Goal: Information Seeking & Learning: Check status

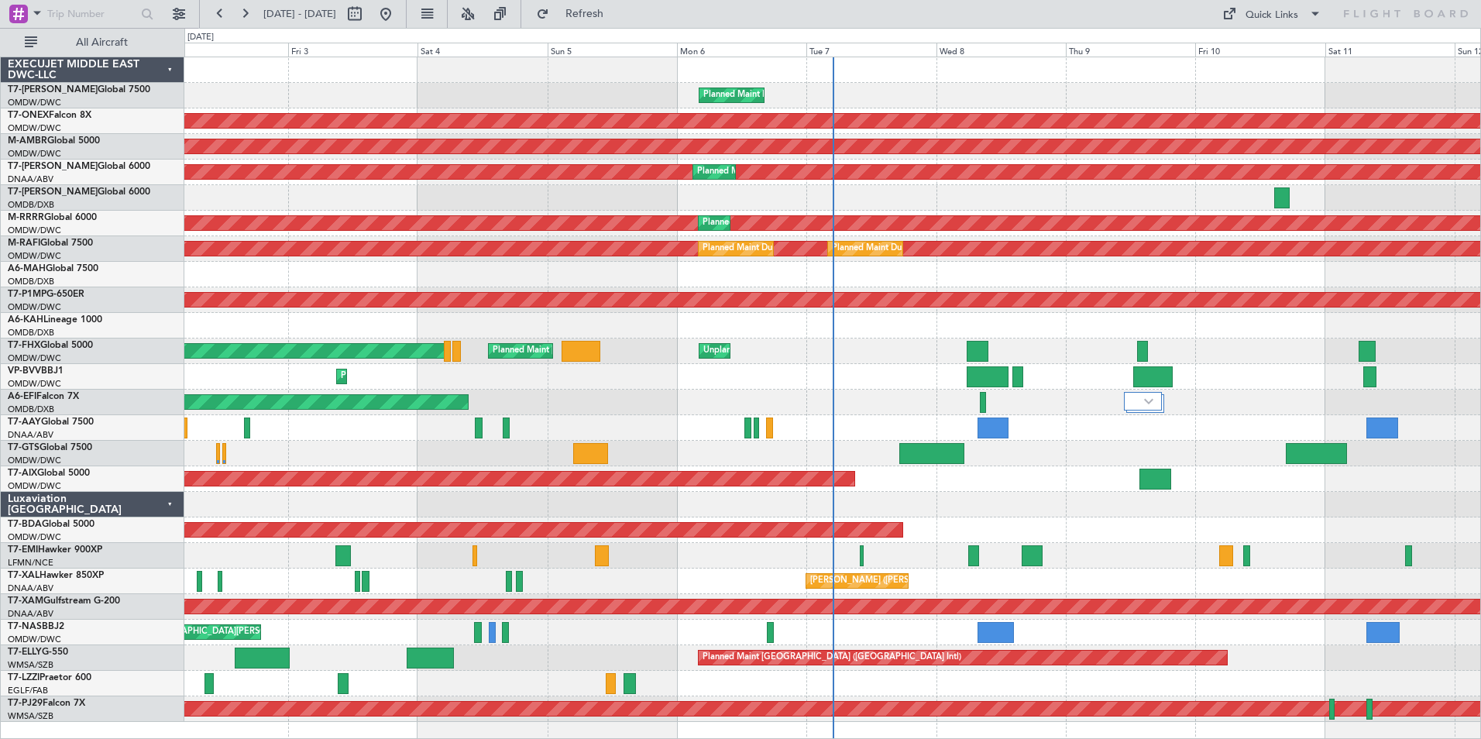
click at [469, 91] on div "Planned Maint Dubai (Al Maktoum Intl)" at bounding box center [832, 96] width 1296 height 26
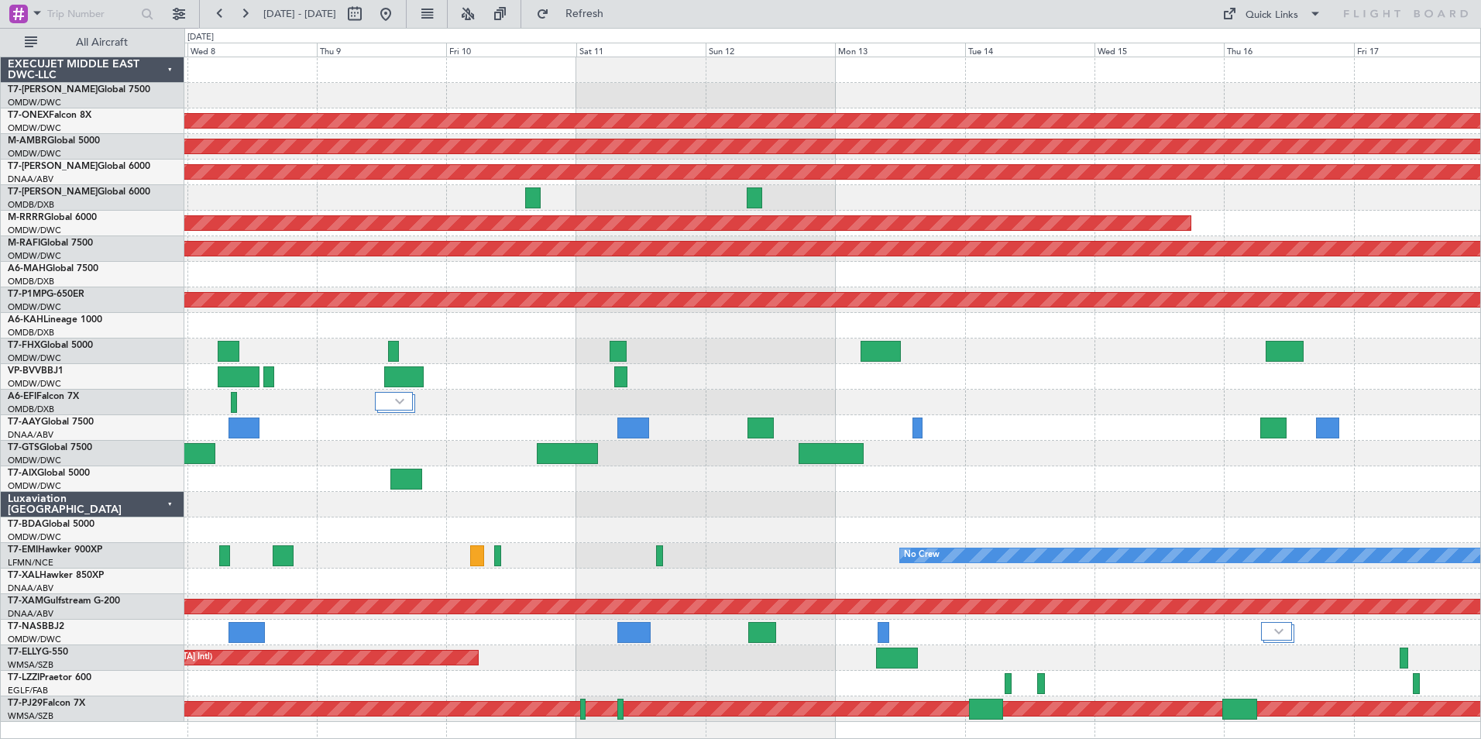
click at [696, 398] on div "Planned Maint Dubai (Al Maktoum Intl) Planned Maint Nurnberg Planned Maint [GEO…" at bounding box center [832, 389] width 1296 height 665
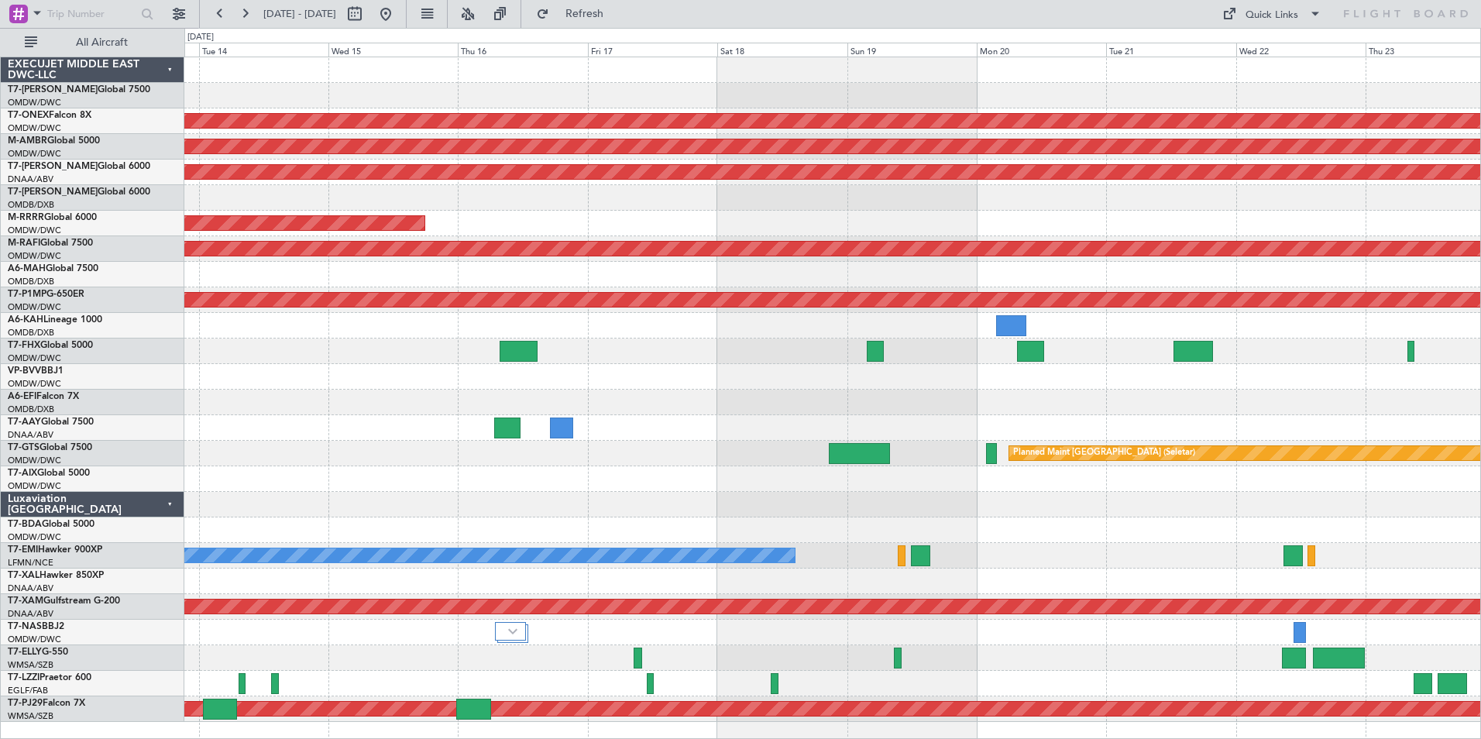
click at [677, 415] on div "Planned Maint Nurnberg Planned Maint [GEOGRAPHIC_DATA] (Seletar) AOG Maint [GEO…" at bounding box center [832, 389] width 1296 height 665
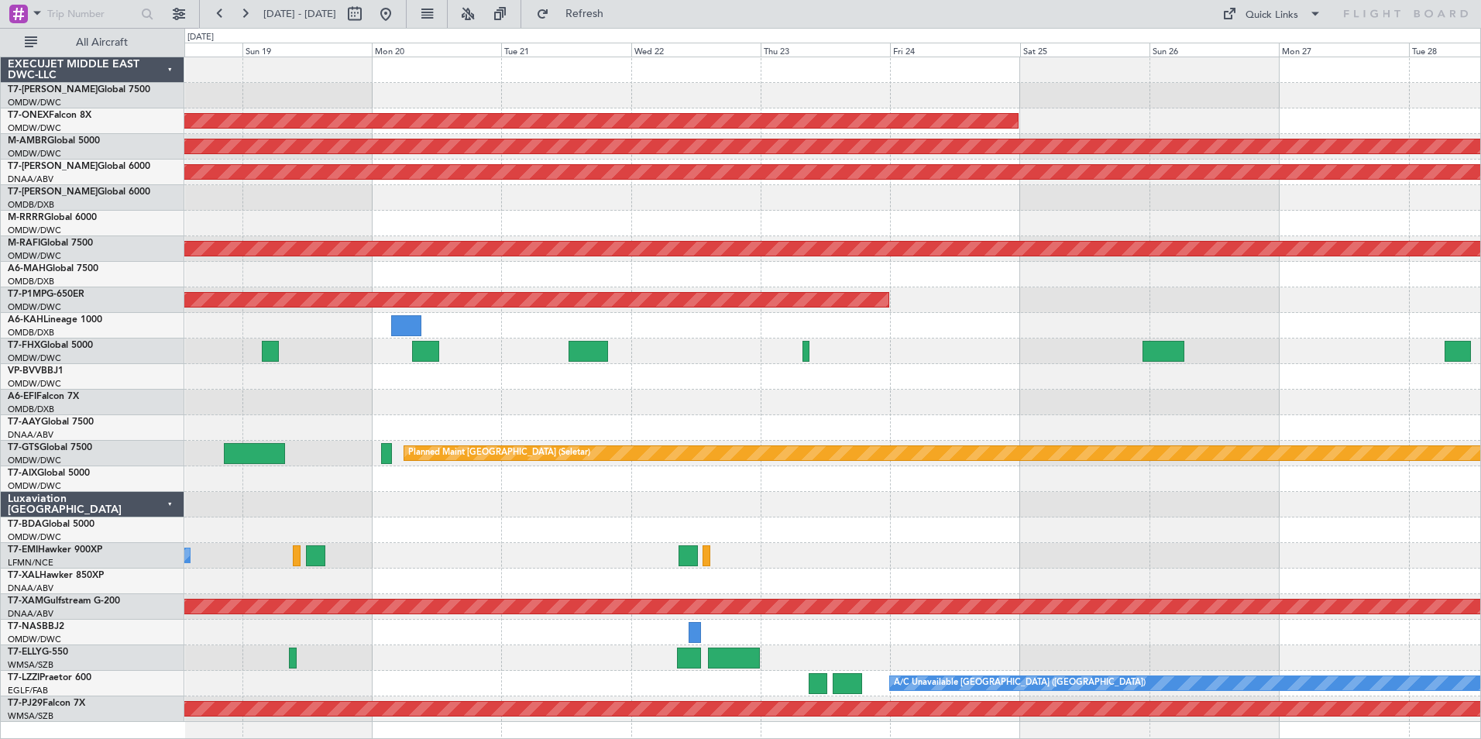
click at [762, 406] on div "Planned Maint Nurnberg Planned Maint [GEOGRAPHIC_DATA] (Seletar) AOG Maint [GEO…" at bounding box center [832, 389] width 1296 height 665
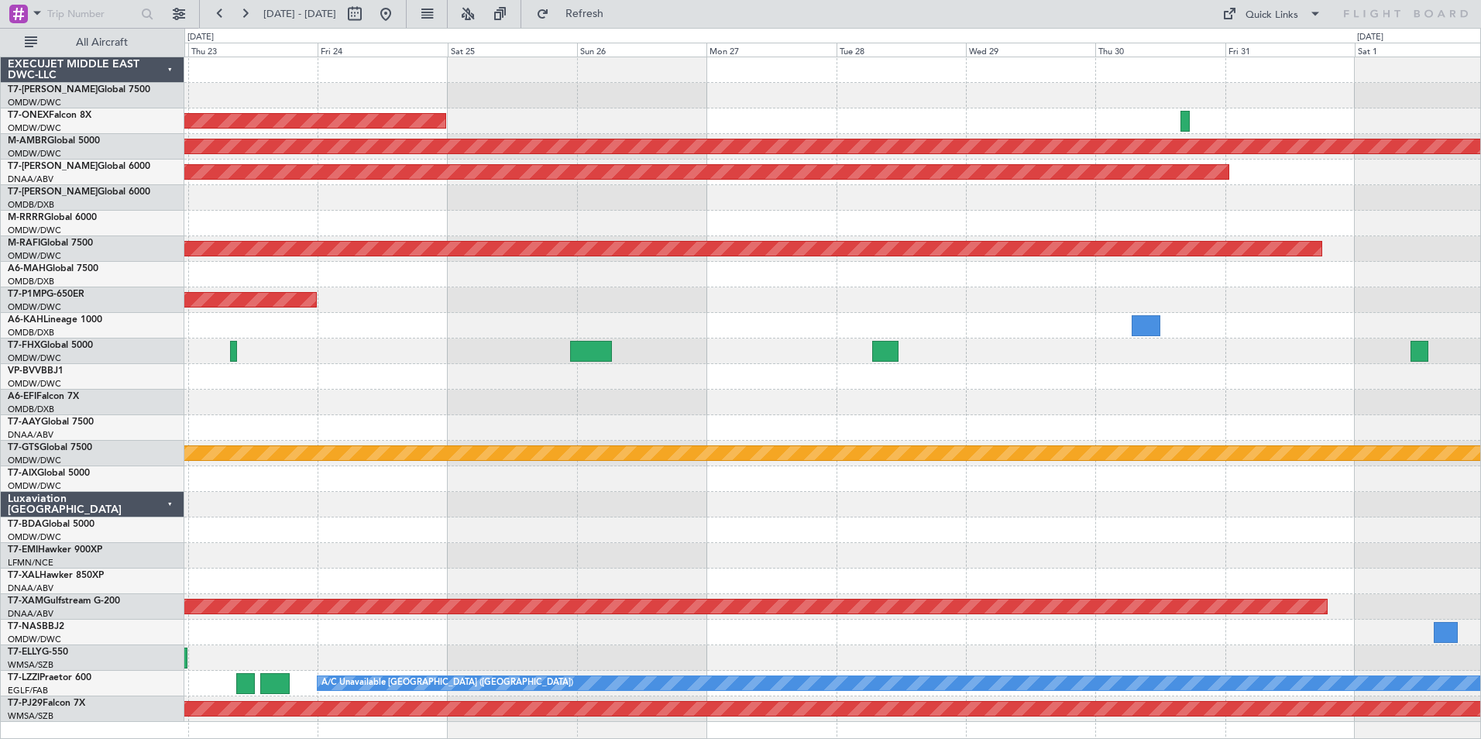
click at [779, 413] on div "Planned Maint Nurnberg Planned Maint [GEOGRAPHIC_DATA] (Seletar) AOG Maint [GEO…" at bounding box center [832, 389] width 1296 height 665
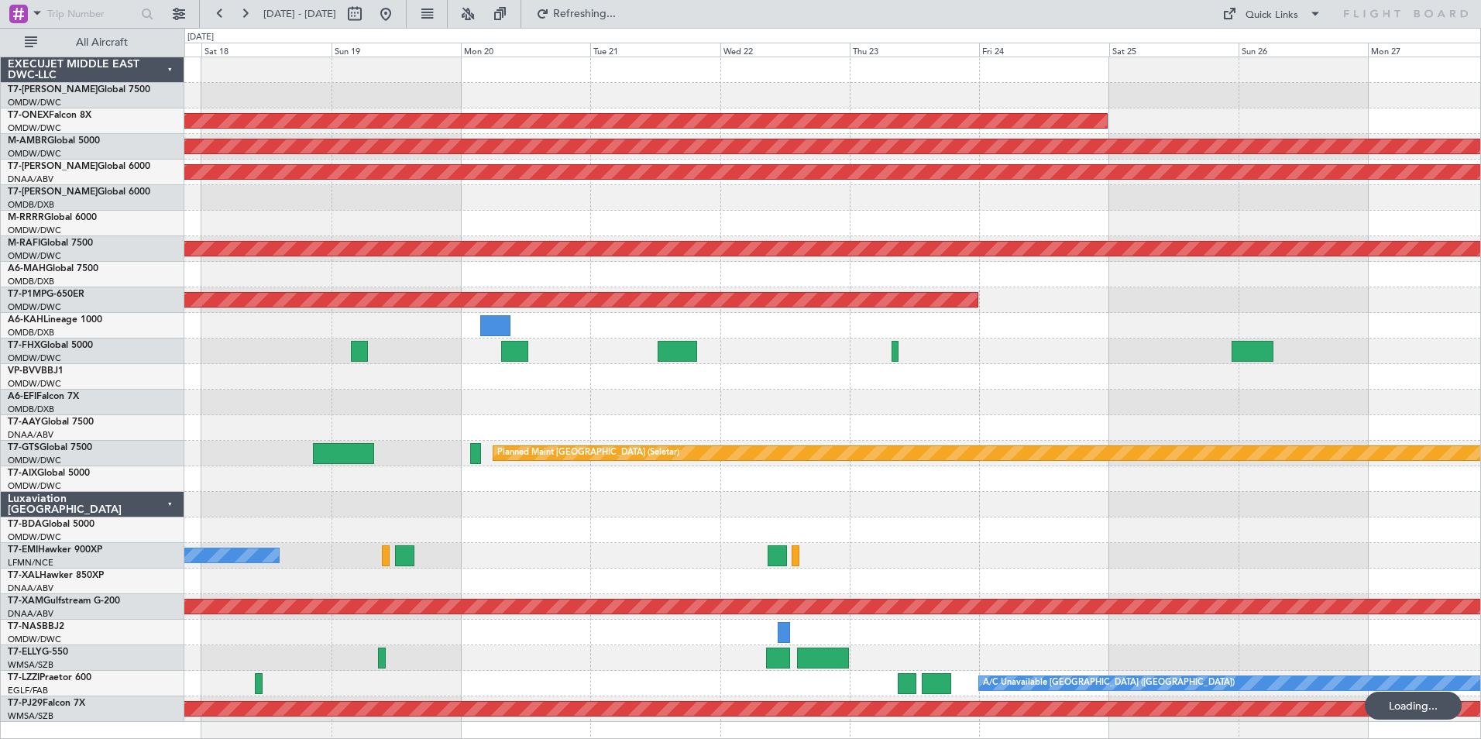
click at [1421, 401] on div "Planned Maint Nurnberg Planned Maint [GEOGRAPHIC_DATA] (Seletar) AOG Maint [GEO…" at bounding box center [832, 389] width 1296 height 665
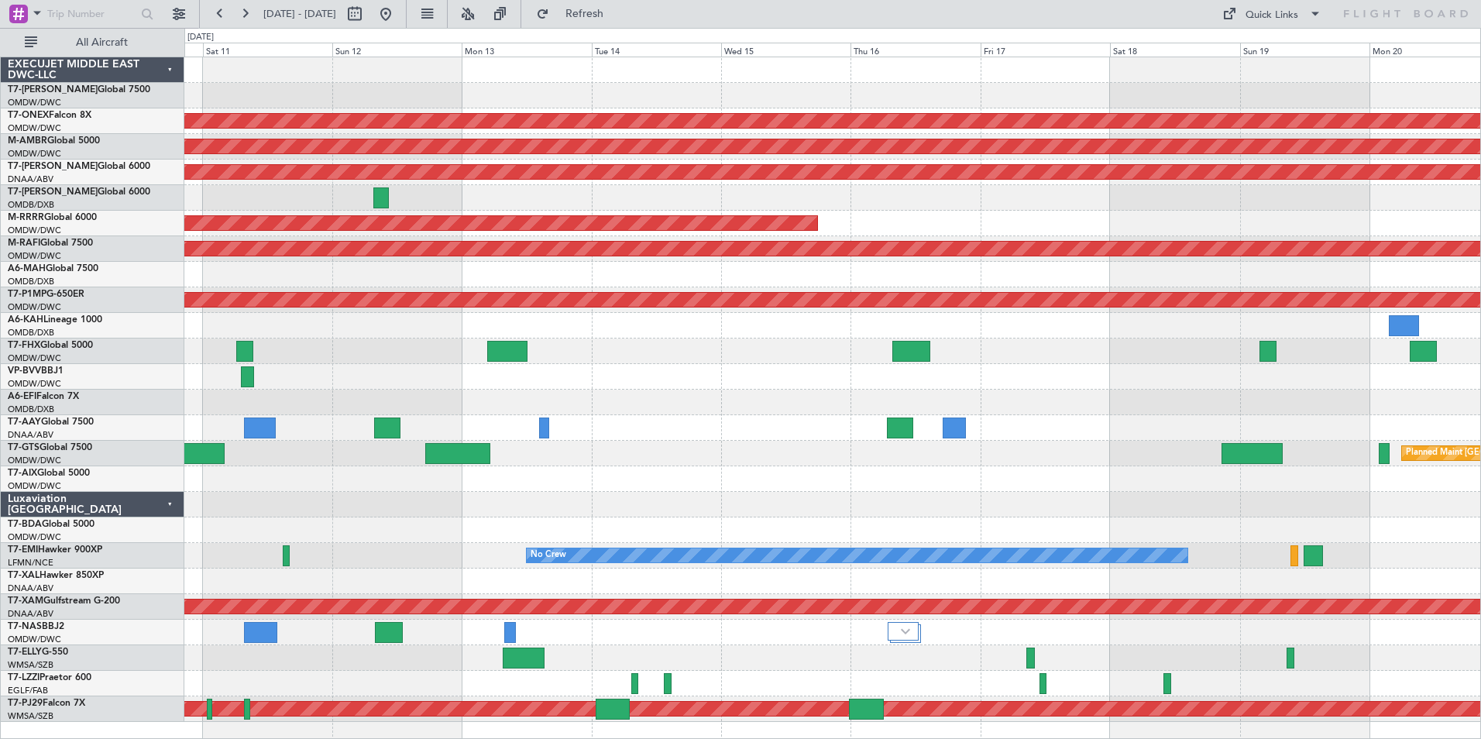
click at [1076, 431] on div at bounding box center [832, 428] width 1296 height 26
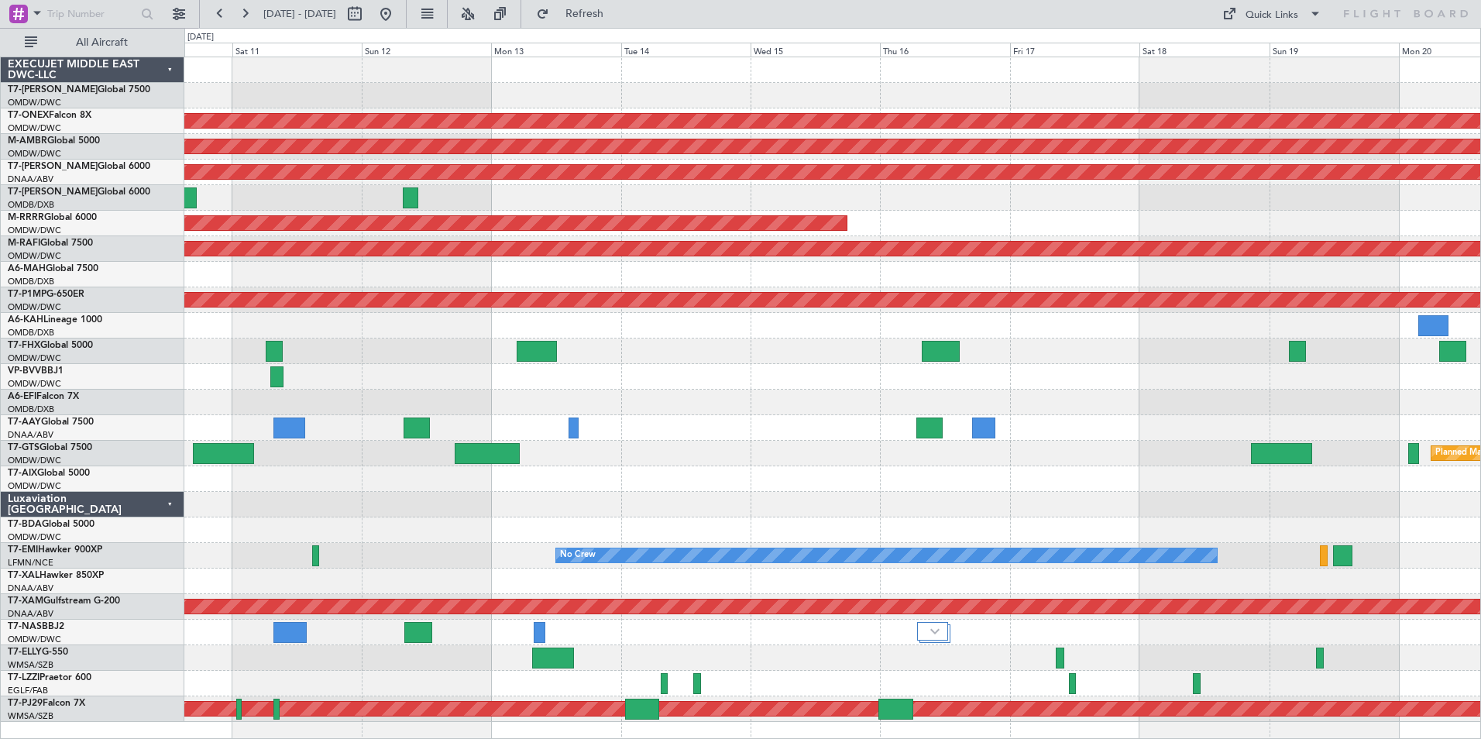
click at [843, 375] on div "Planned Maint Nurnberg Planned Maint [GEOGRAPHIC_DATA] (Seletar) AOG Maint [GEO…" at bounding box center [832, 389] width 1296 height 665
